Goal: Browse casually: Explore the website without a specific task or goal

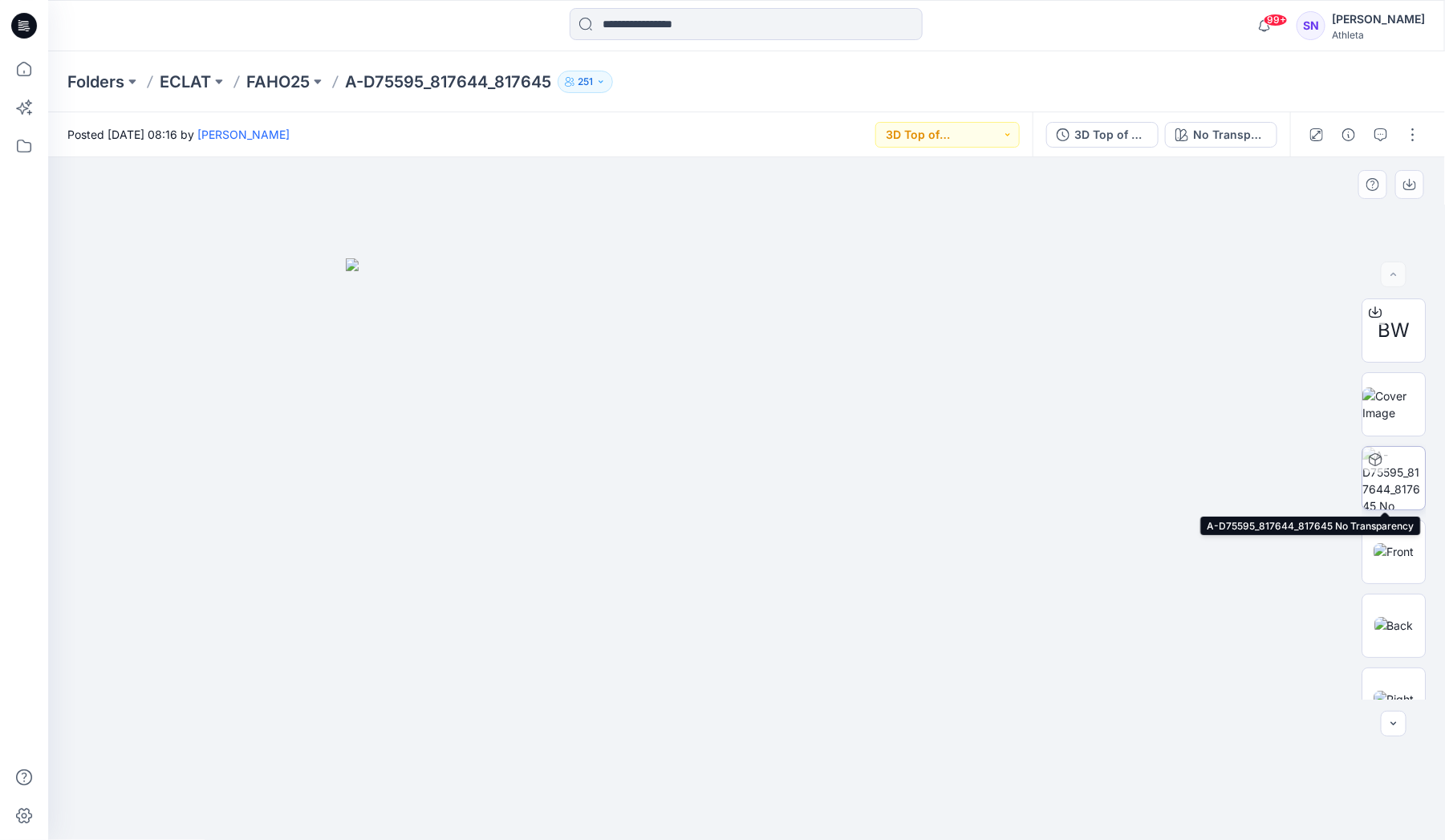
click at [1376, 476] on img at bounding box center [1393, 478] width 63 height 63
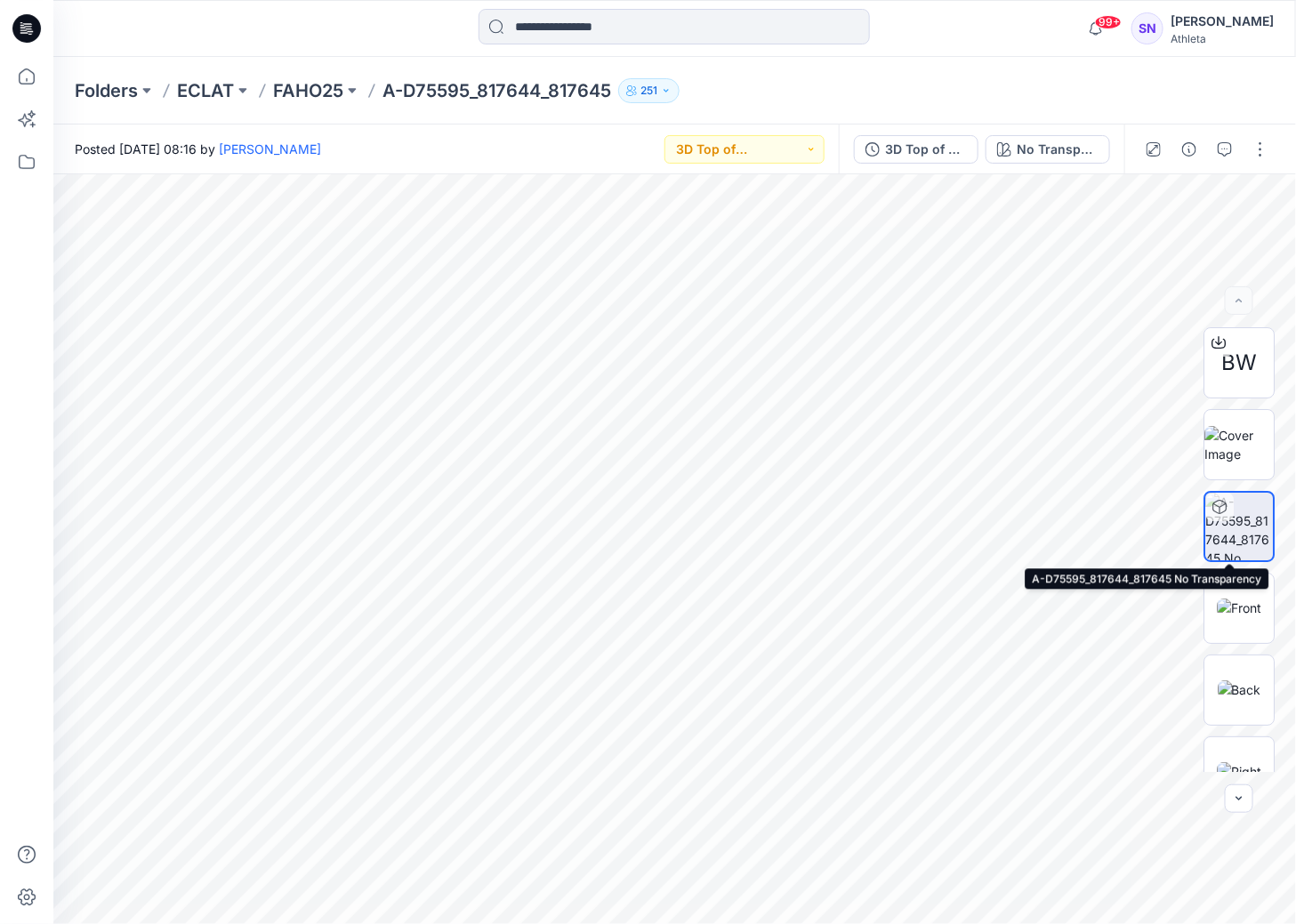
click at [1256, 515] on img at bounding box center [1239, 526] width 68 height 68
click at [1127, 70] on div "Folders ECLAT FAHO25 A-D75595_817644_817645 251" at bounding box center [675, 91] width 1242 height 68
click at [181, 19] on div at bounding box center [208, 29] width 310 height 39
click at [1232, 453] on img at bounding box center [1239, 445] width 70 height 38
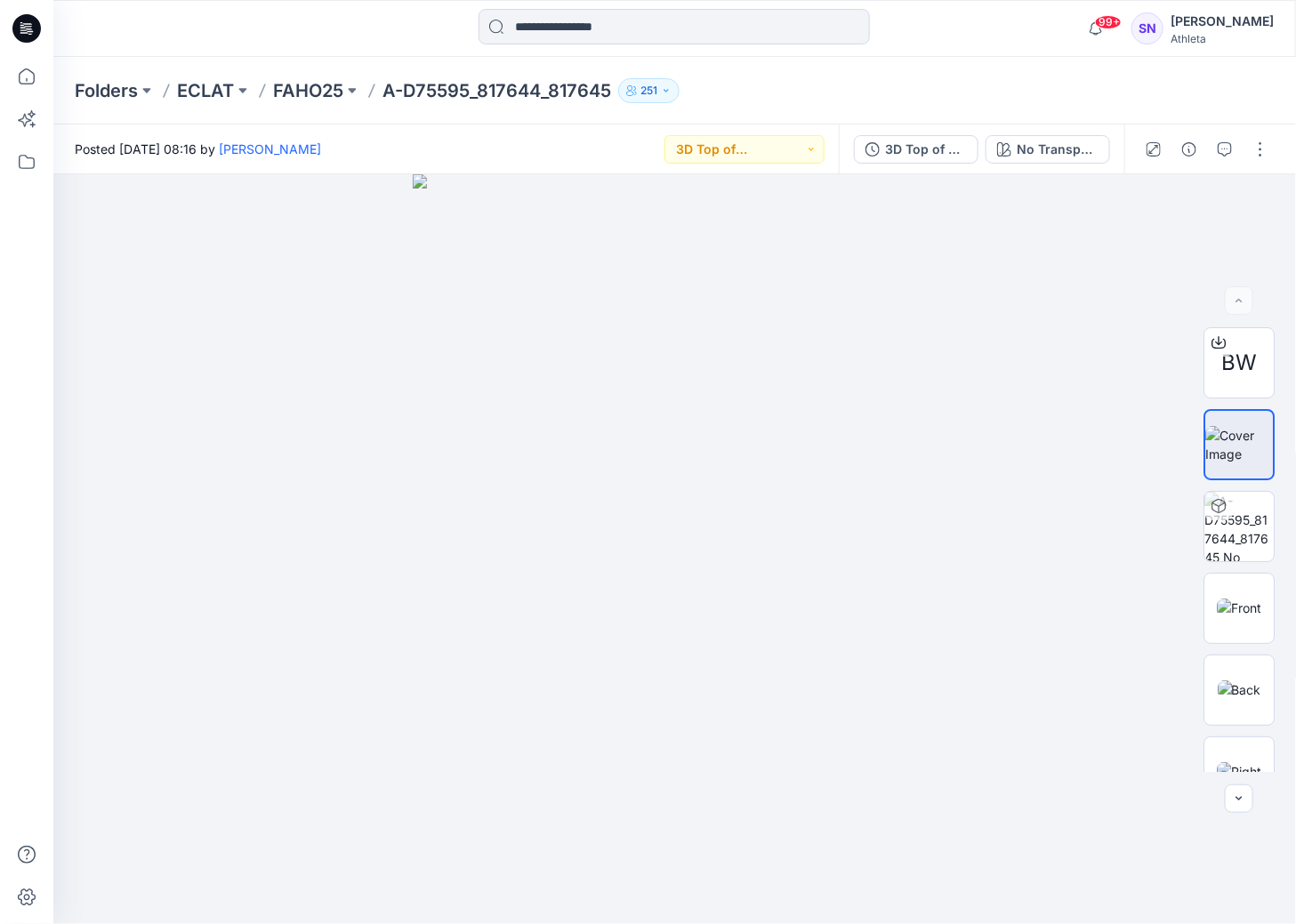
click at [615, 160] on div "Posted [DATE] 08:16 by [PERSON_NAME] 3D Top of Production (Vendor)" at bounding box center [446, 148] width 785 height 49
click at [1251, 686] on img at bounding box center [1239, 689] width 44 height 19
click at [677, 226] on img at bounding box center [675, 343] width 778 height 1162
click at [1231, 530] on img at bounding box center [1239, 526] width 70 height 70
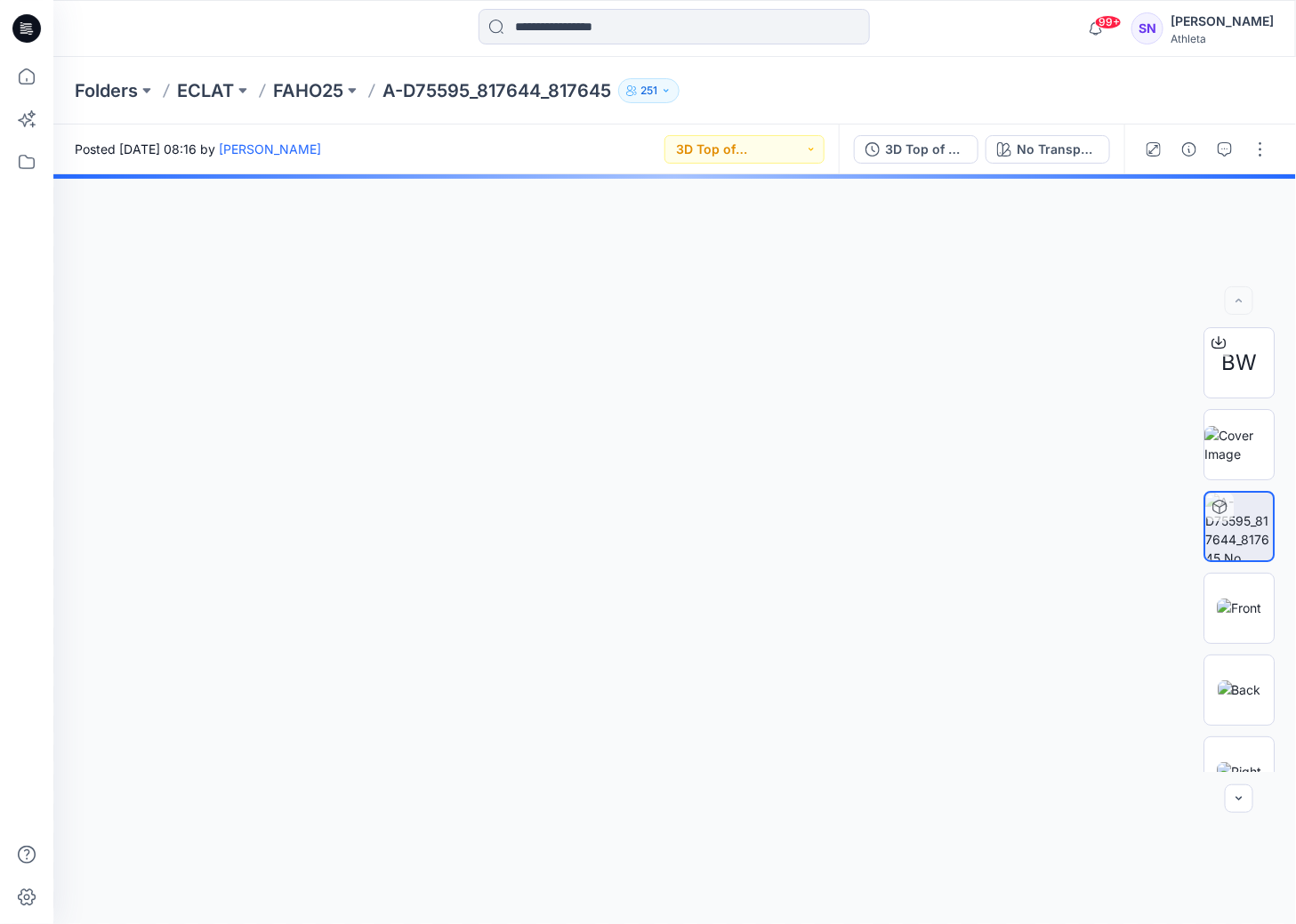
click at [690, 287] on div at bounding box center [675, 549] width 1242 height 750
